Goal: Use online tool/utility: Utilize a website feature to perform a specific function

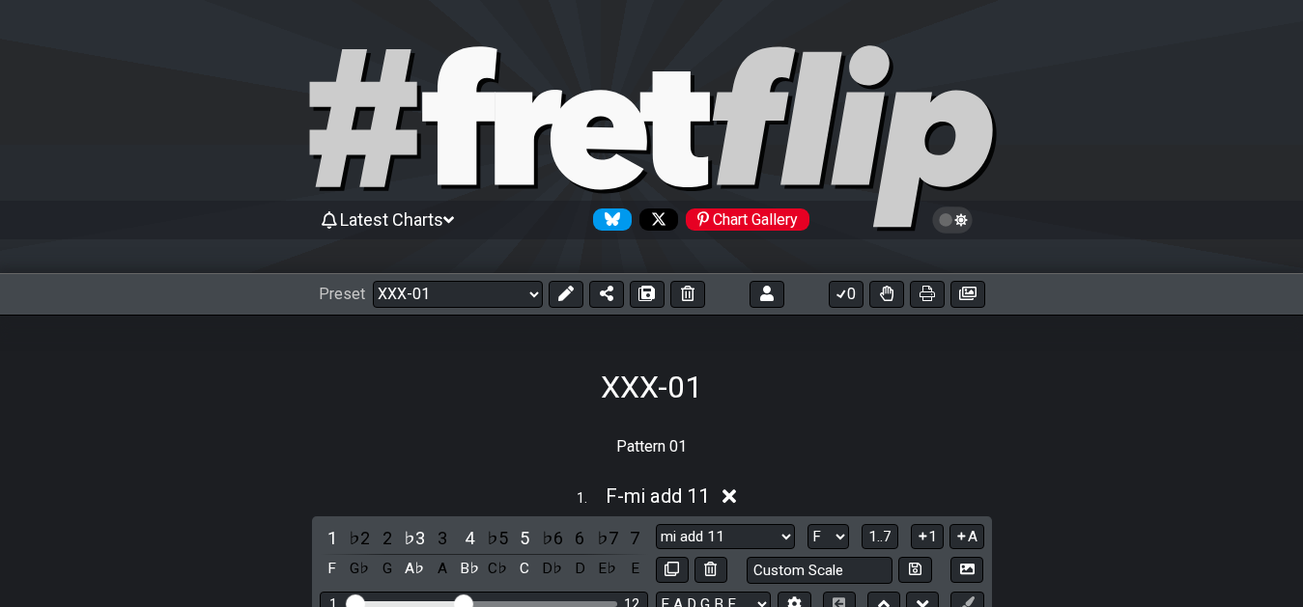
select select "/02YWF79B"
select select "mi add 11"
select select "F"
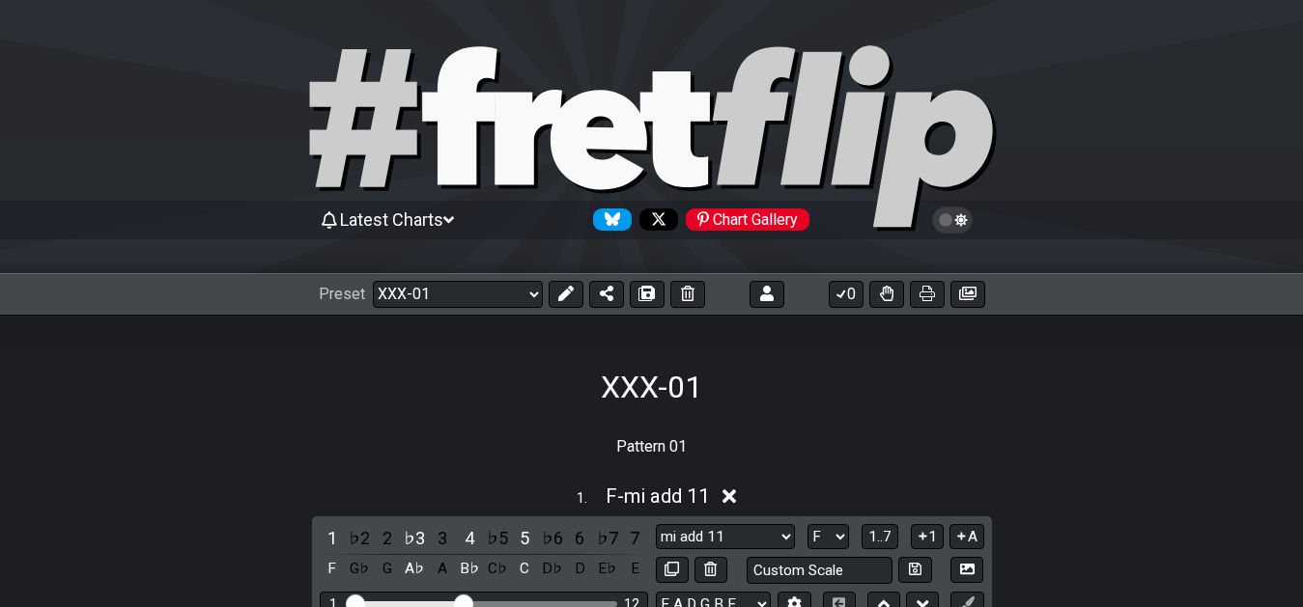
select select "F"
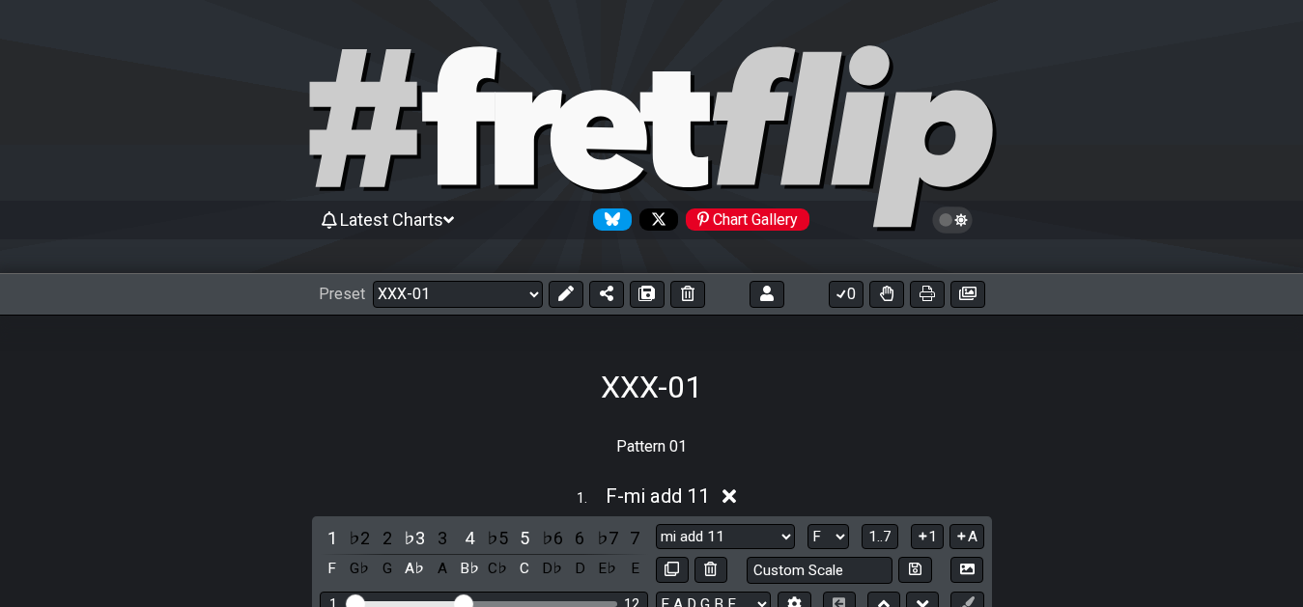
select select "F"
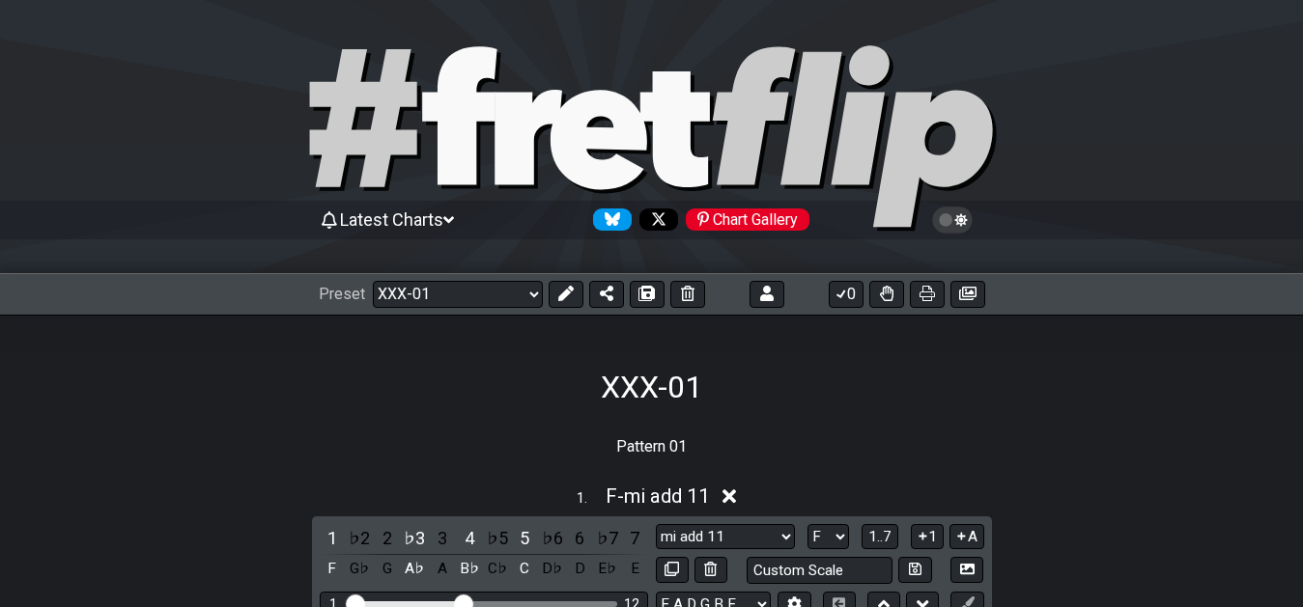
select select "F"
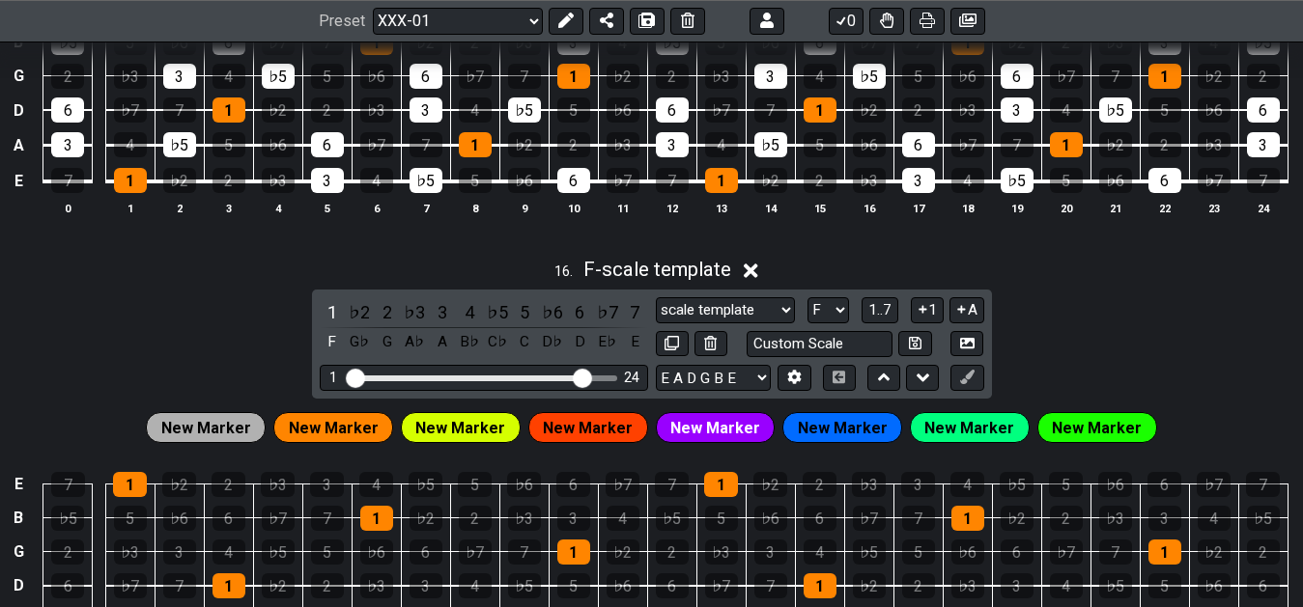
scroll to position [7553, 0]
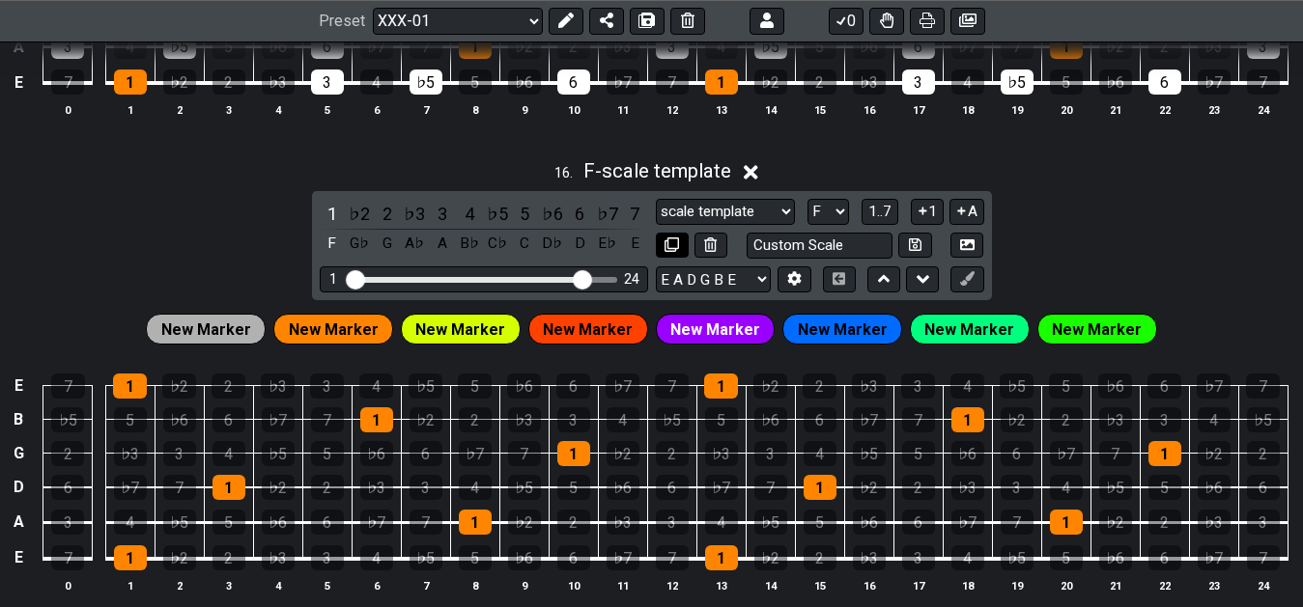
click at [671, 250] on icon at bounding box center [671, 245] width 14 height 14
select select "F"
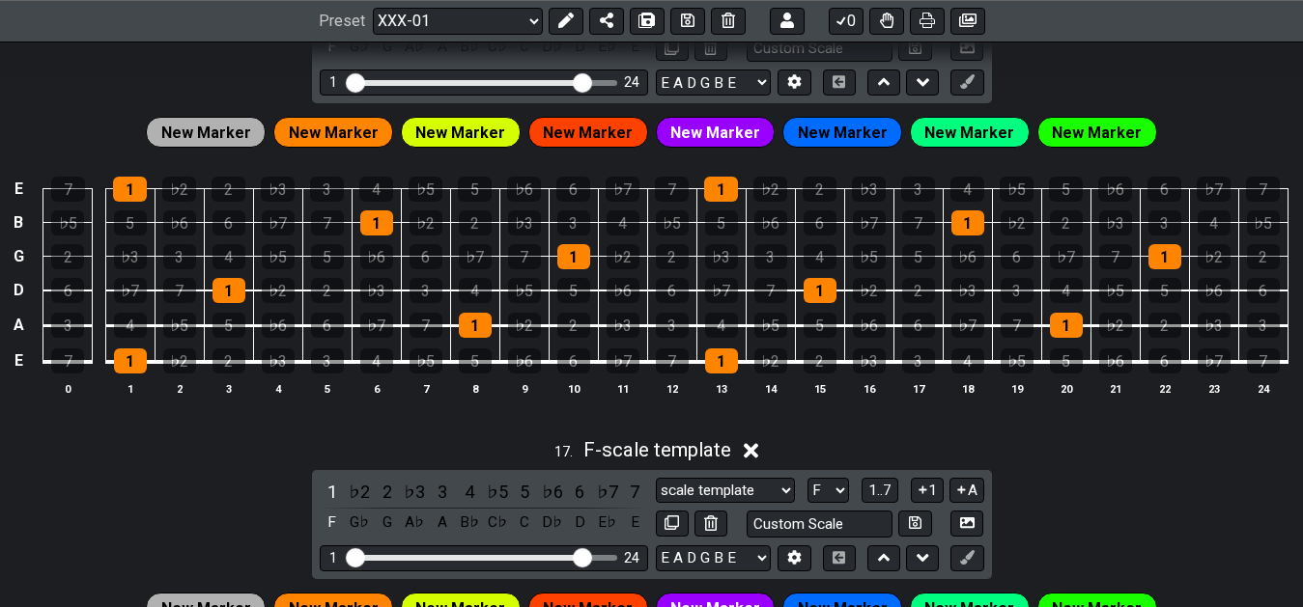
scroll to position [7553, 0]
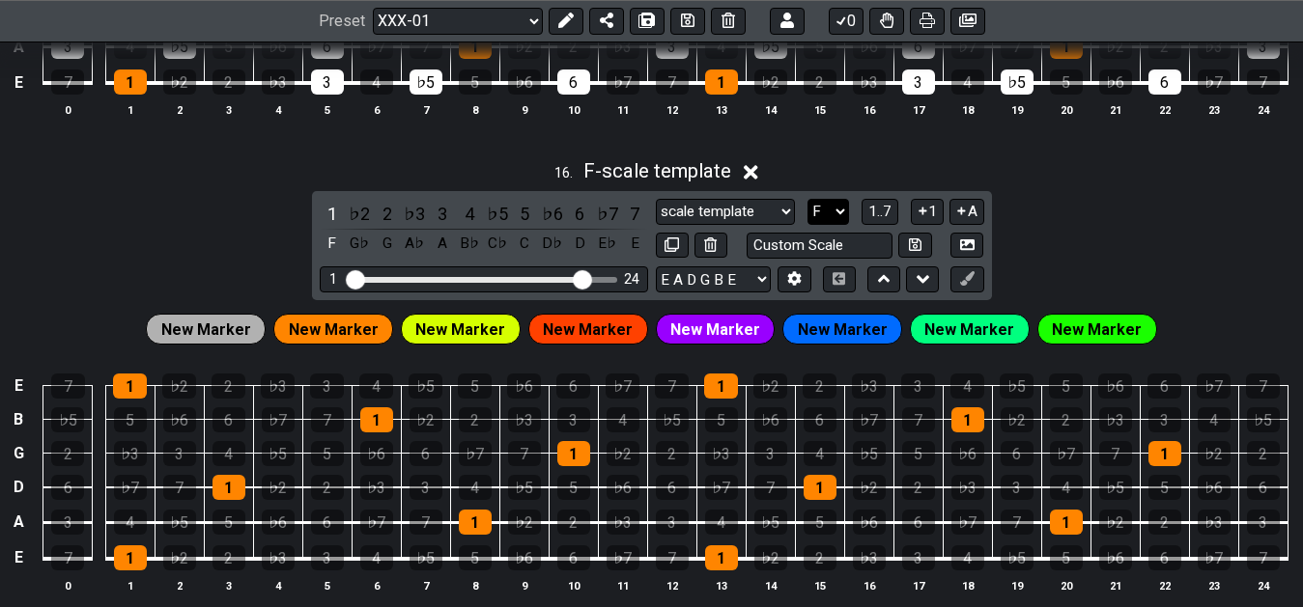
select select "C"
click option "C" at bounding box center [0, 0] width 0 height 0
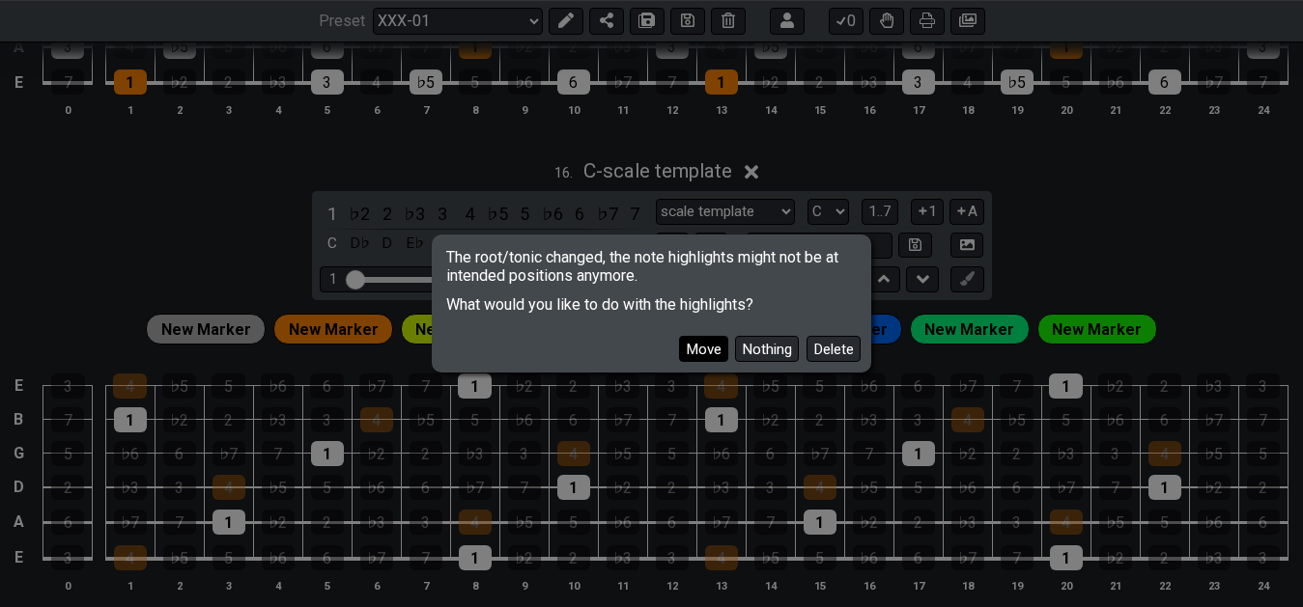
click at [715, 351] on button "Move" at bounding box center [703, 349] width 49 height 26
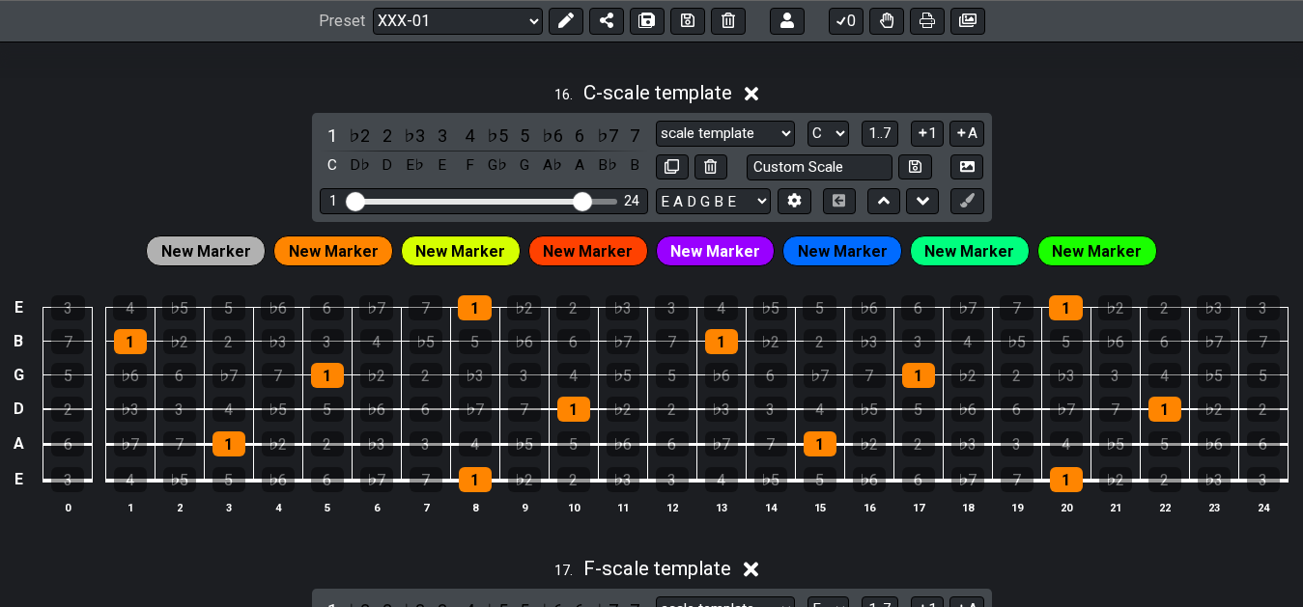
scroll to position [7651, 0]
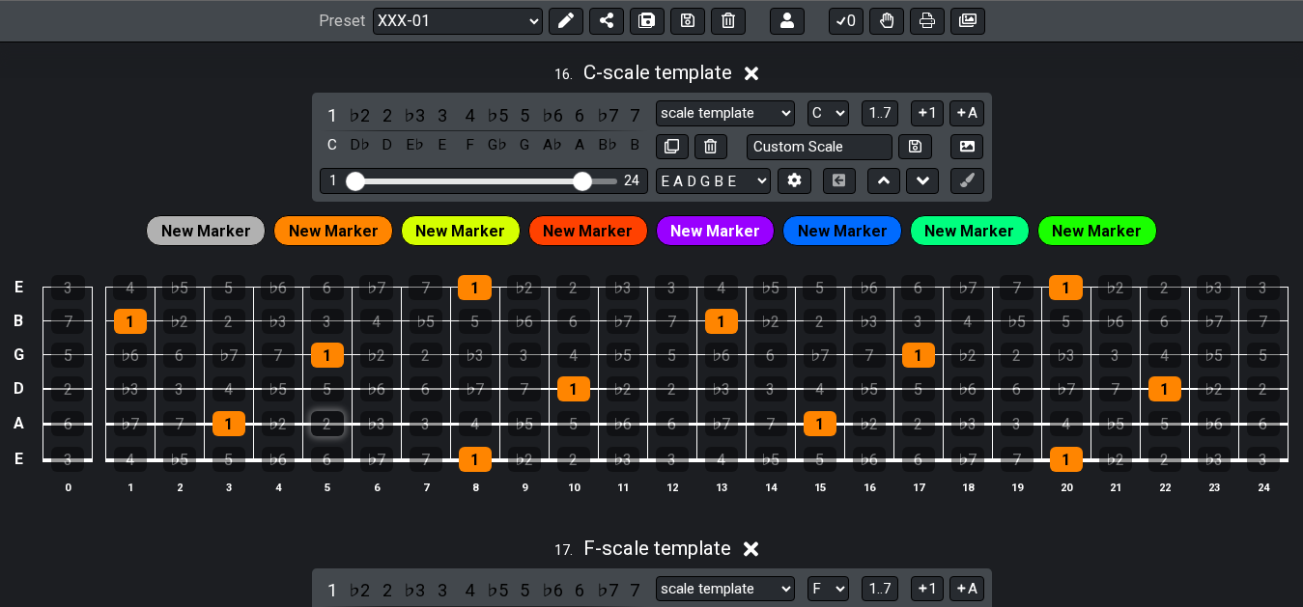
click at [327, 432] on div "2" at bounding box center [327, 423] width 33 height 25
click at [414, 430] on div "3" at bounding box center [425, 423] width 33 height 25
click at [231, 400] on div "4" at bounding box center [228, 389] width 33 height 25
click at [328, 398] on div "5" at bounding box center [327, 389] width 33 height 25
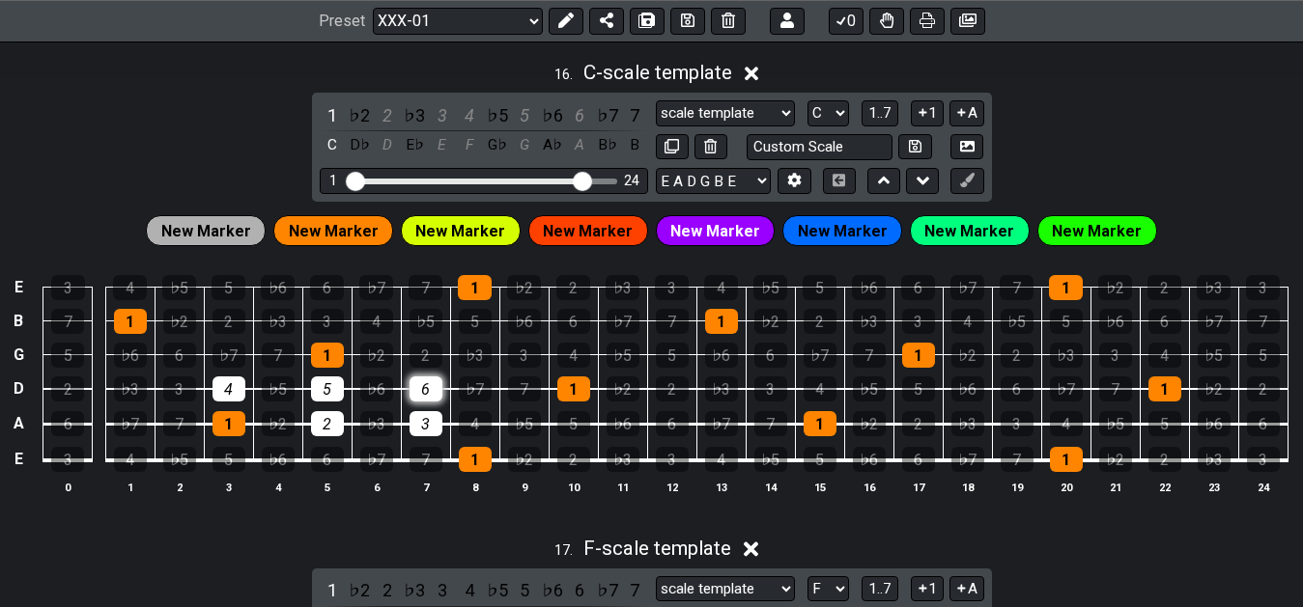
click at [428, 402] on div "6" at bounding box center [425, 389] width 33 height 25
click at [529, 402] on div "7" at bounding box center [524, 389] width 33 height 25
click at [386, 128] on div "2" at bounding box center [387, 115] width 25 height 26
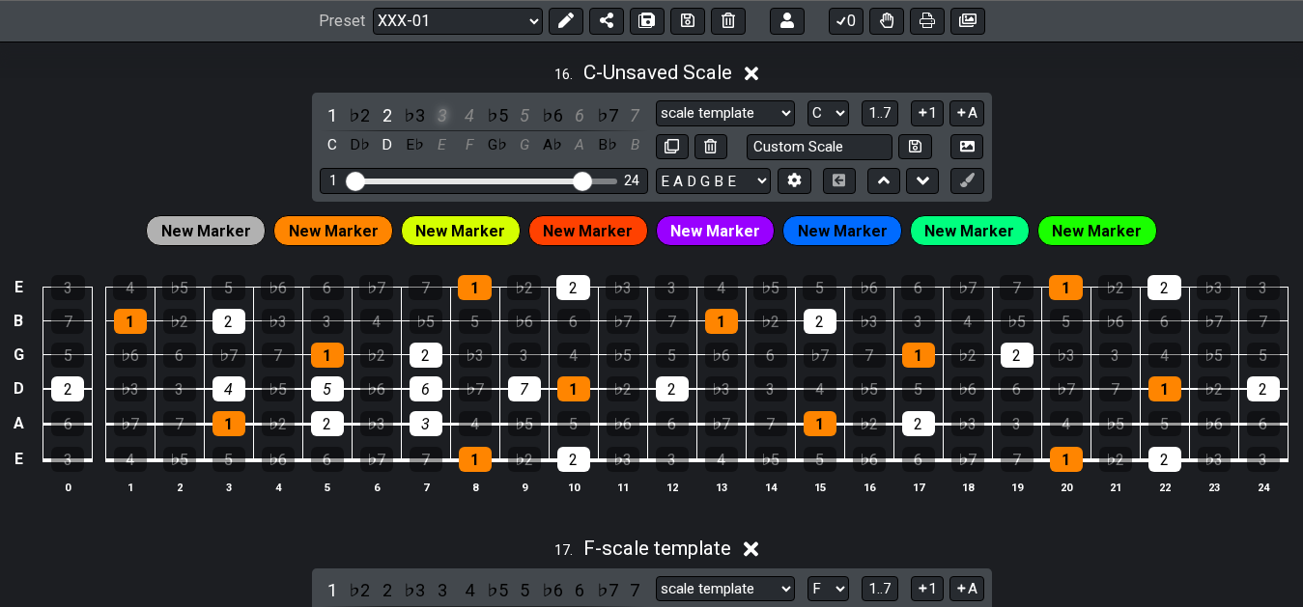
click at [448, 127] on div "3" at bounding box center [442, 115] width 25 height 26
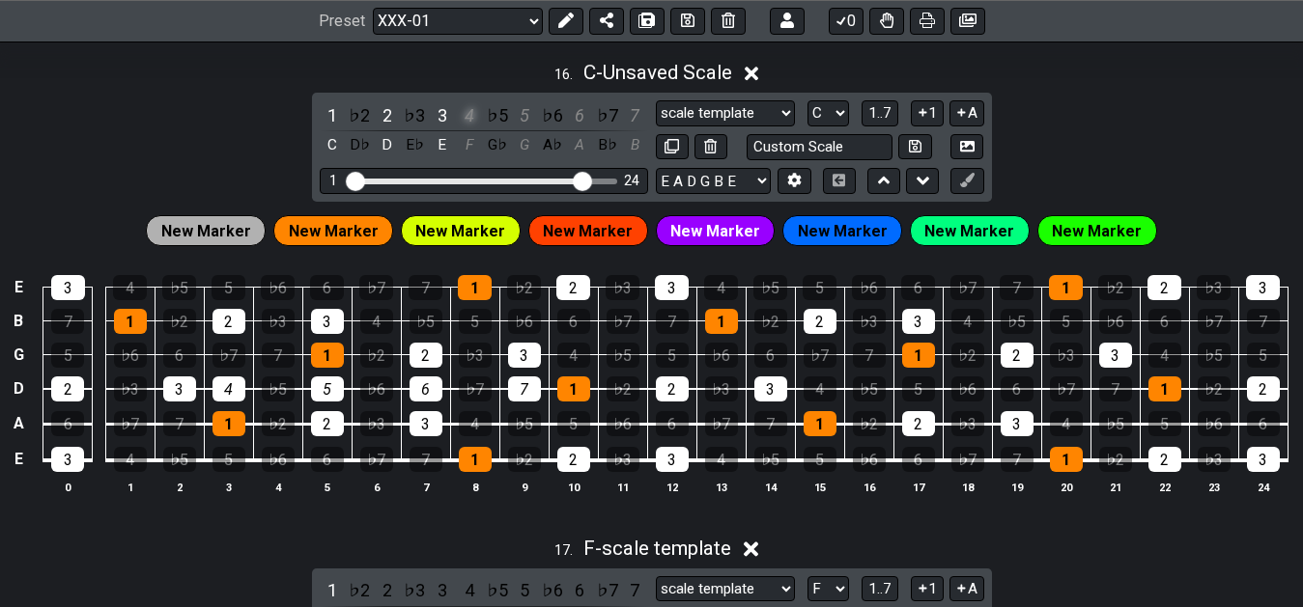
click at [466, 123] on div "4" at bounding box center [469, 115] width 25 height 26
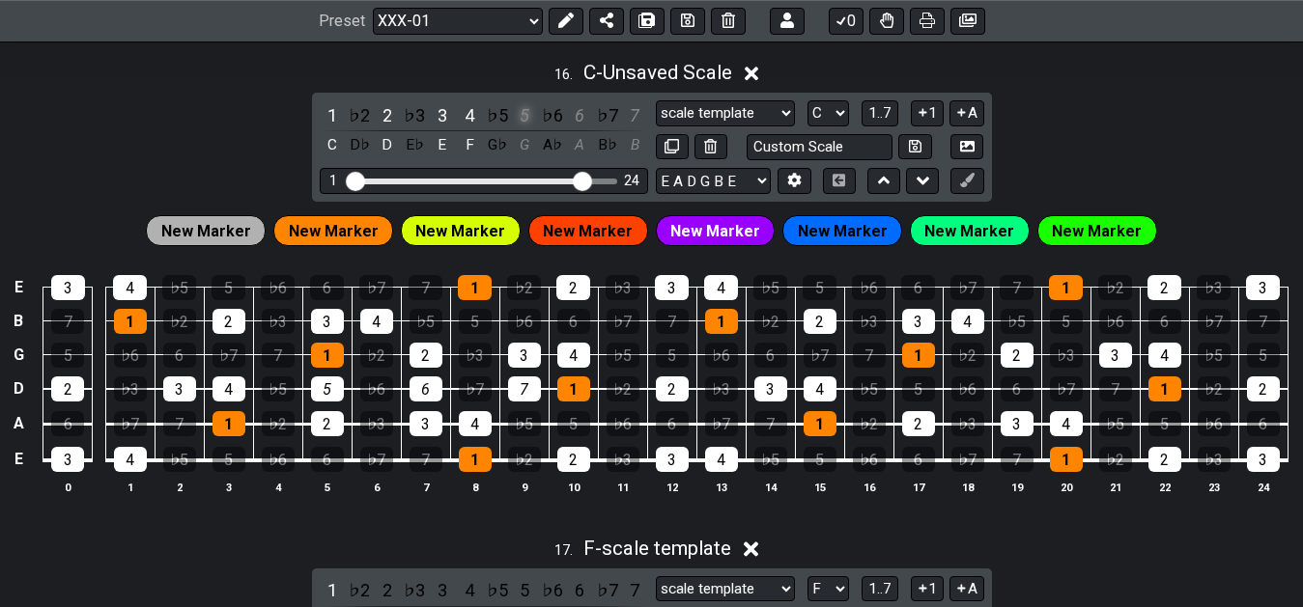
click at [524, 121] on div "5" at bounding box center [524, 115] width 25 height 26
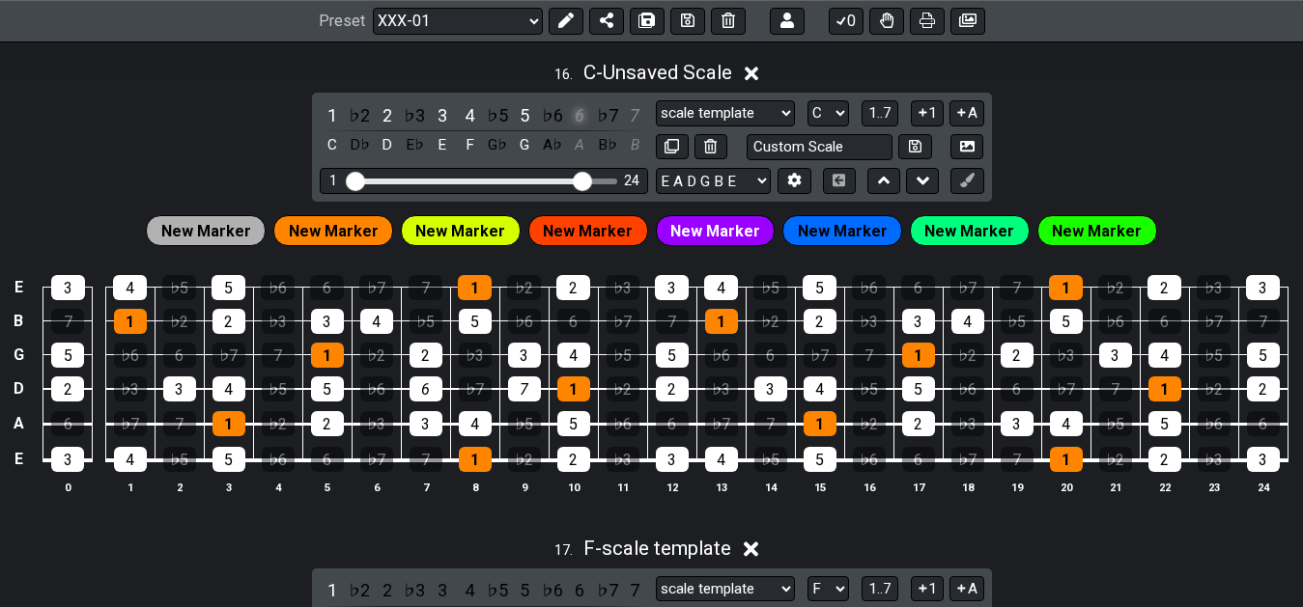
click at [583, 126] on div "6" at bounding box center [579, 115] width 25 height 26
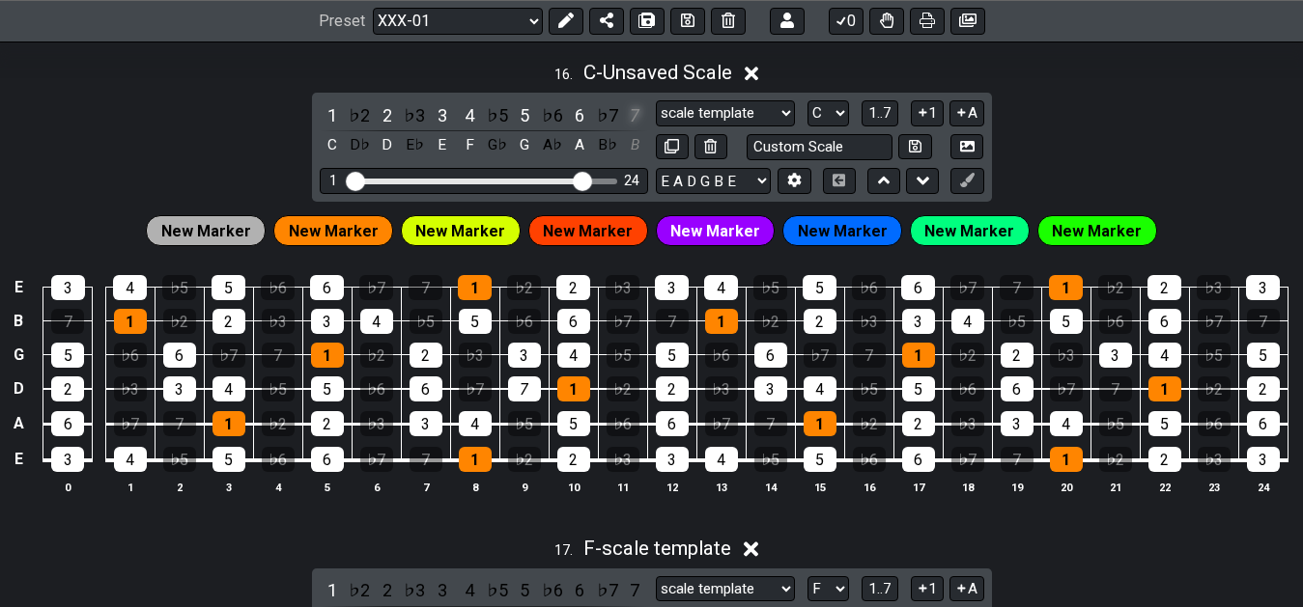
click at [635, 121] on div "7" at bounding box center [634, 115] width 25 height 26
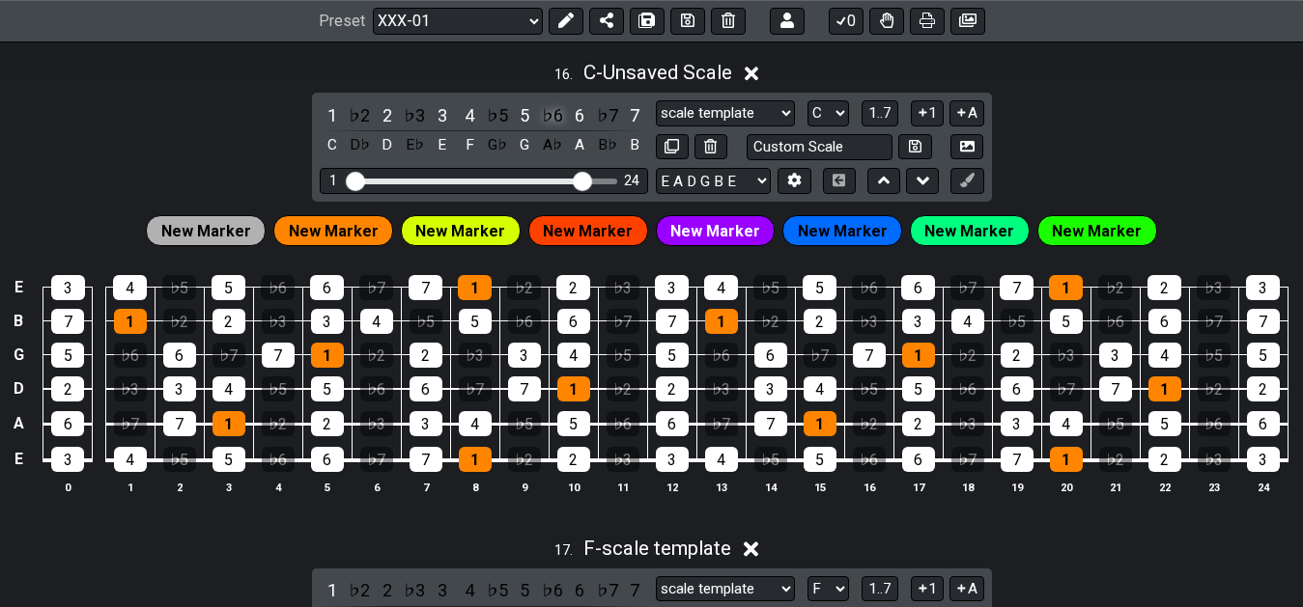
click at [546, 126] on div "♭6" at bounding box center [552, 115] width 25 height 26
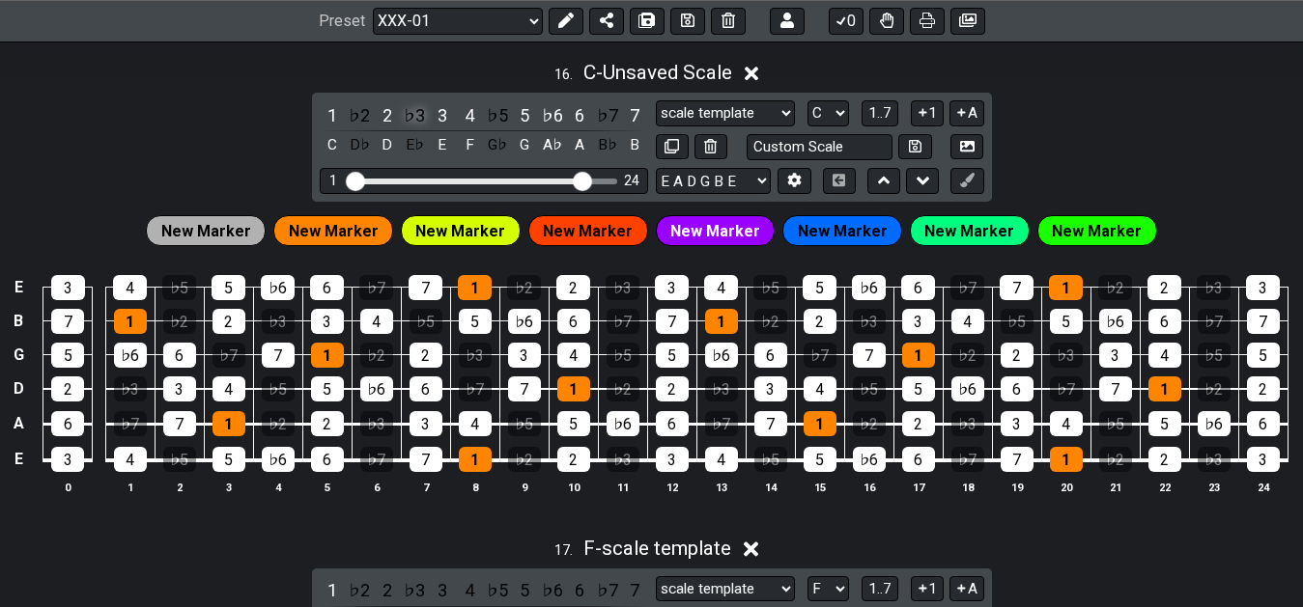
click at [409, 128] on div "♭3" at bounding box center [414, 115] width 25 height 26
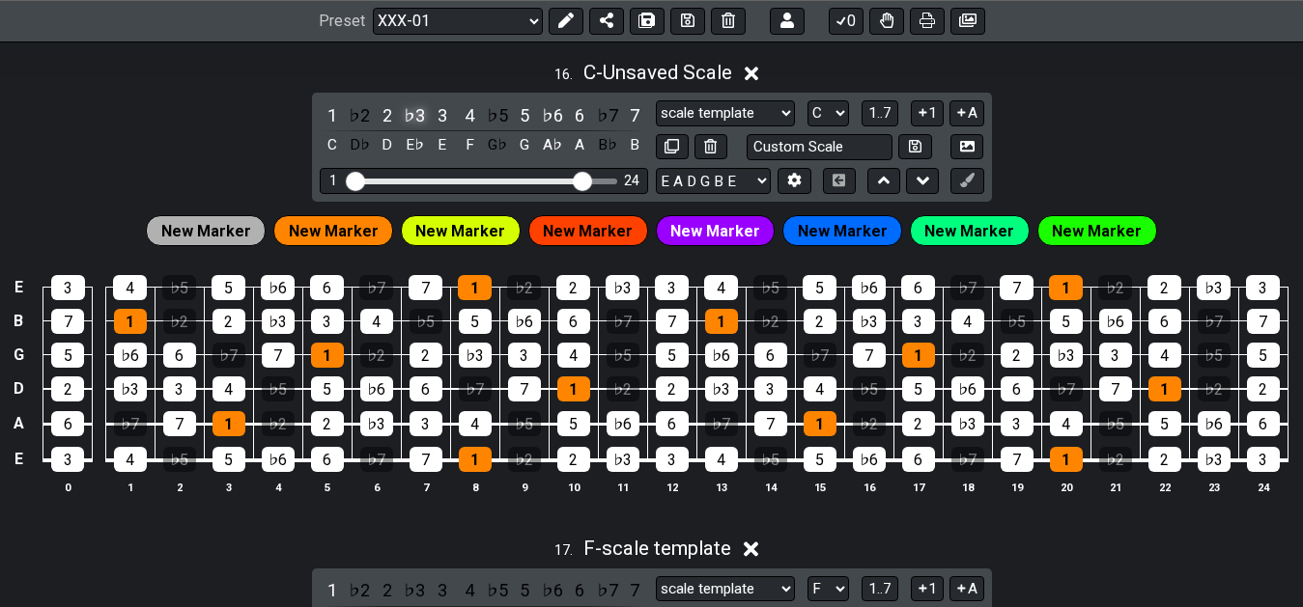
click at [410, 127] on div "♭3" at bounding box center [414, 115] width 25 height 26
